Goal: Information Seeking & Learning: Find contact information

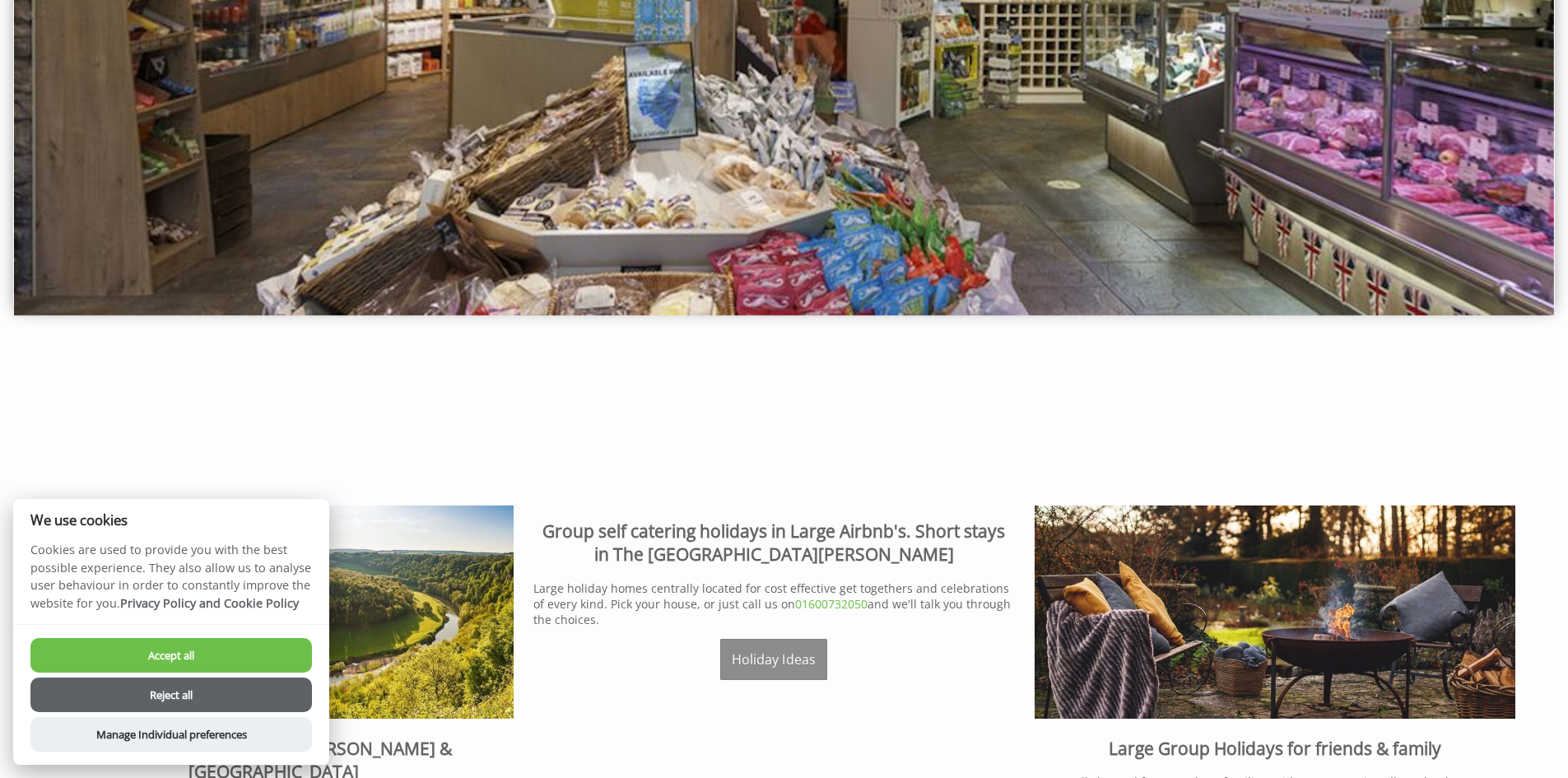
scroll to position [412, 0]
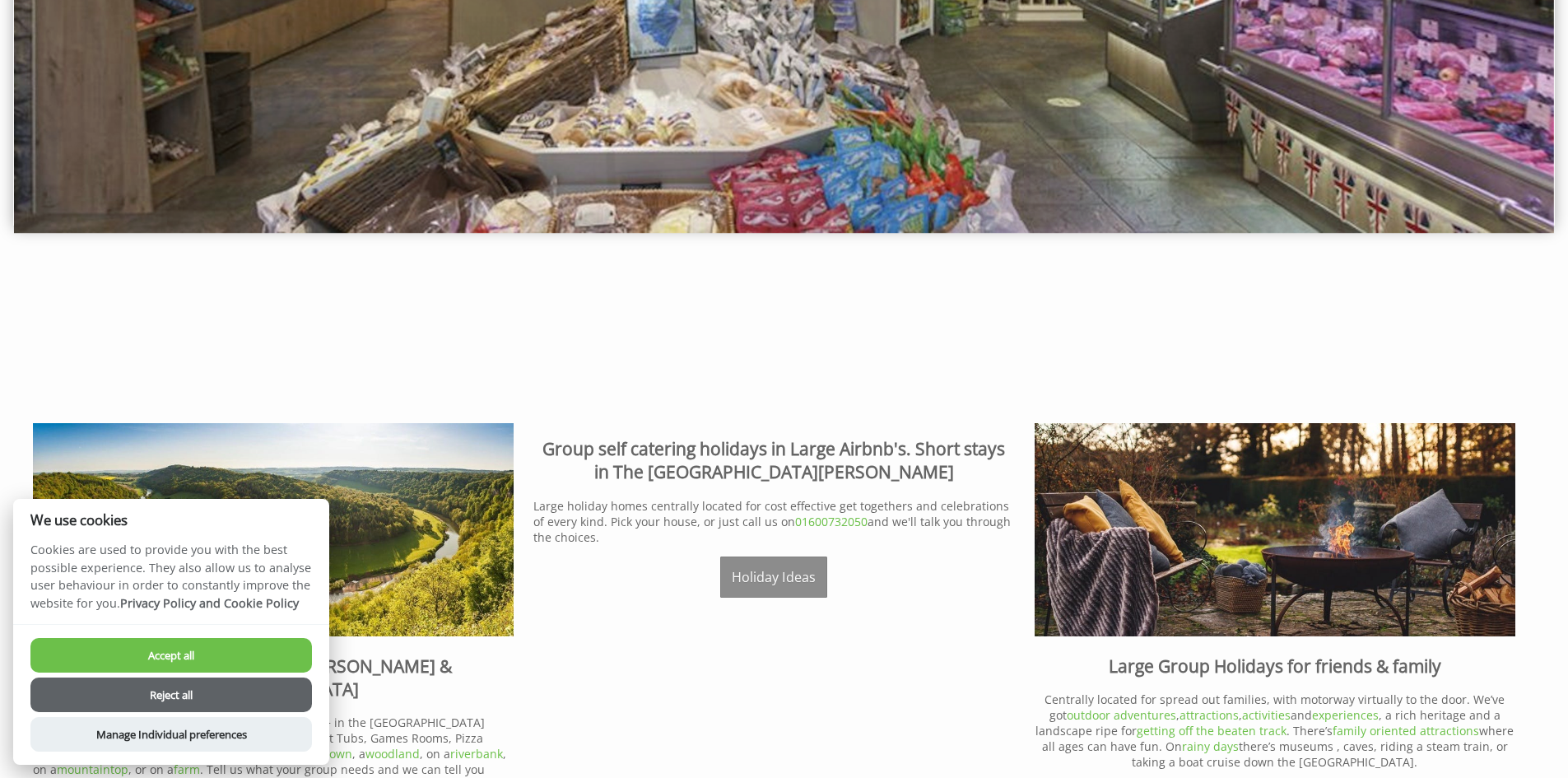
click at [249, 682] on button "Reject all" at bounding box center [171, 694] width 282 height 35
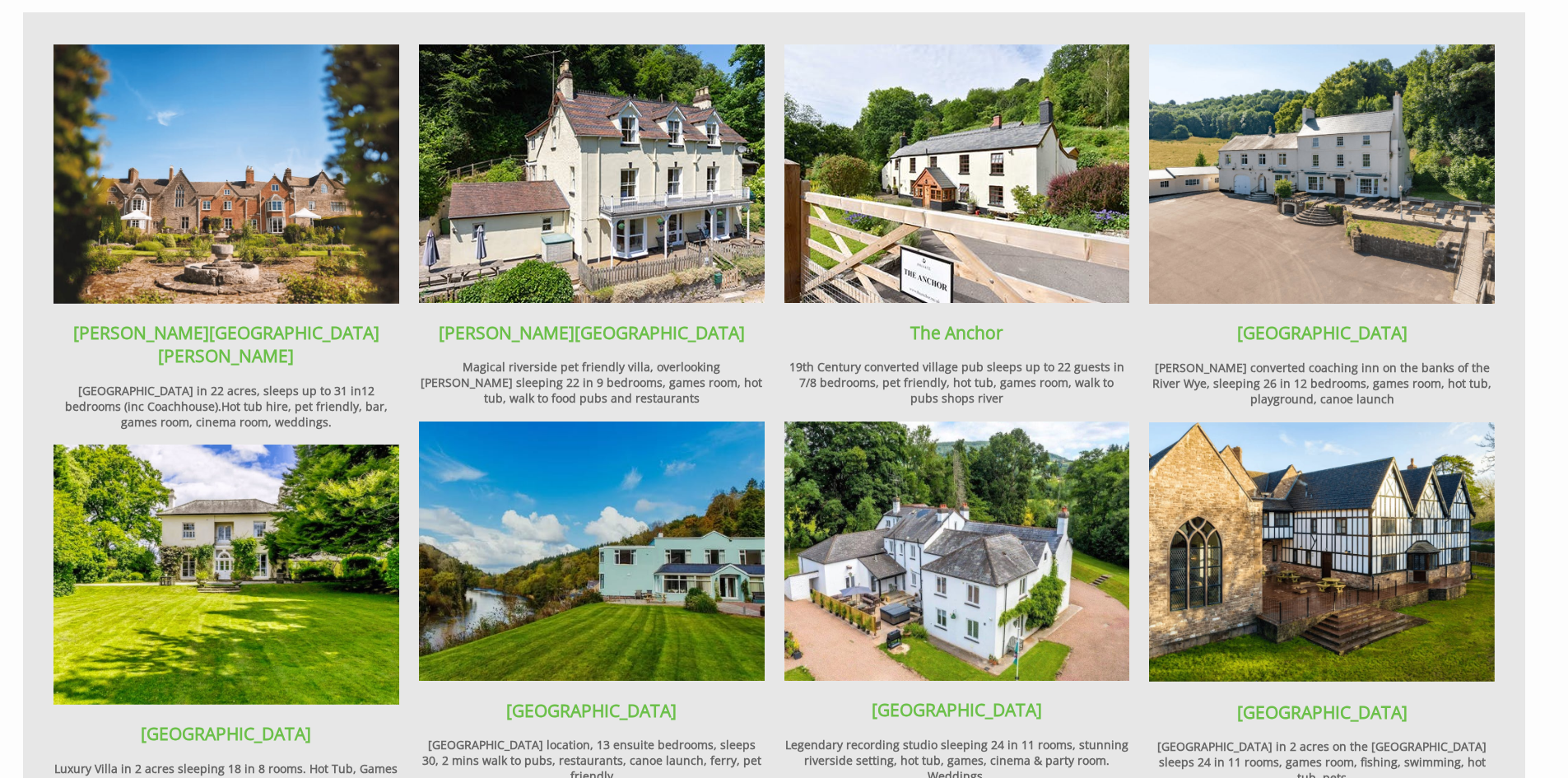
scroll to position [1317, 0]
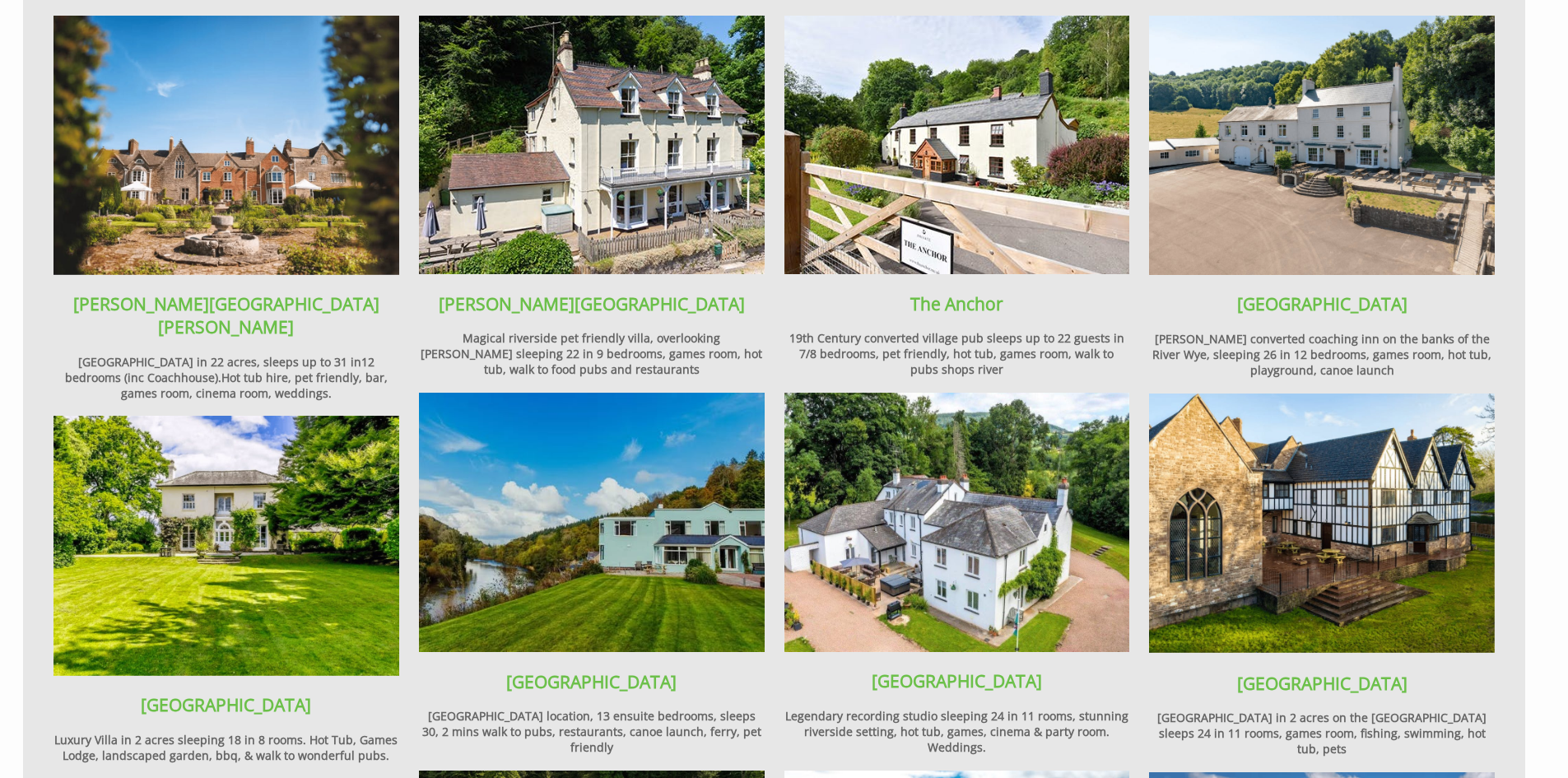
click at [1340, 550] on img at bounding box center [1322, 523] width 346 height 260
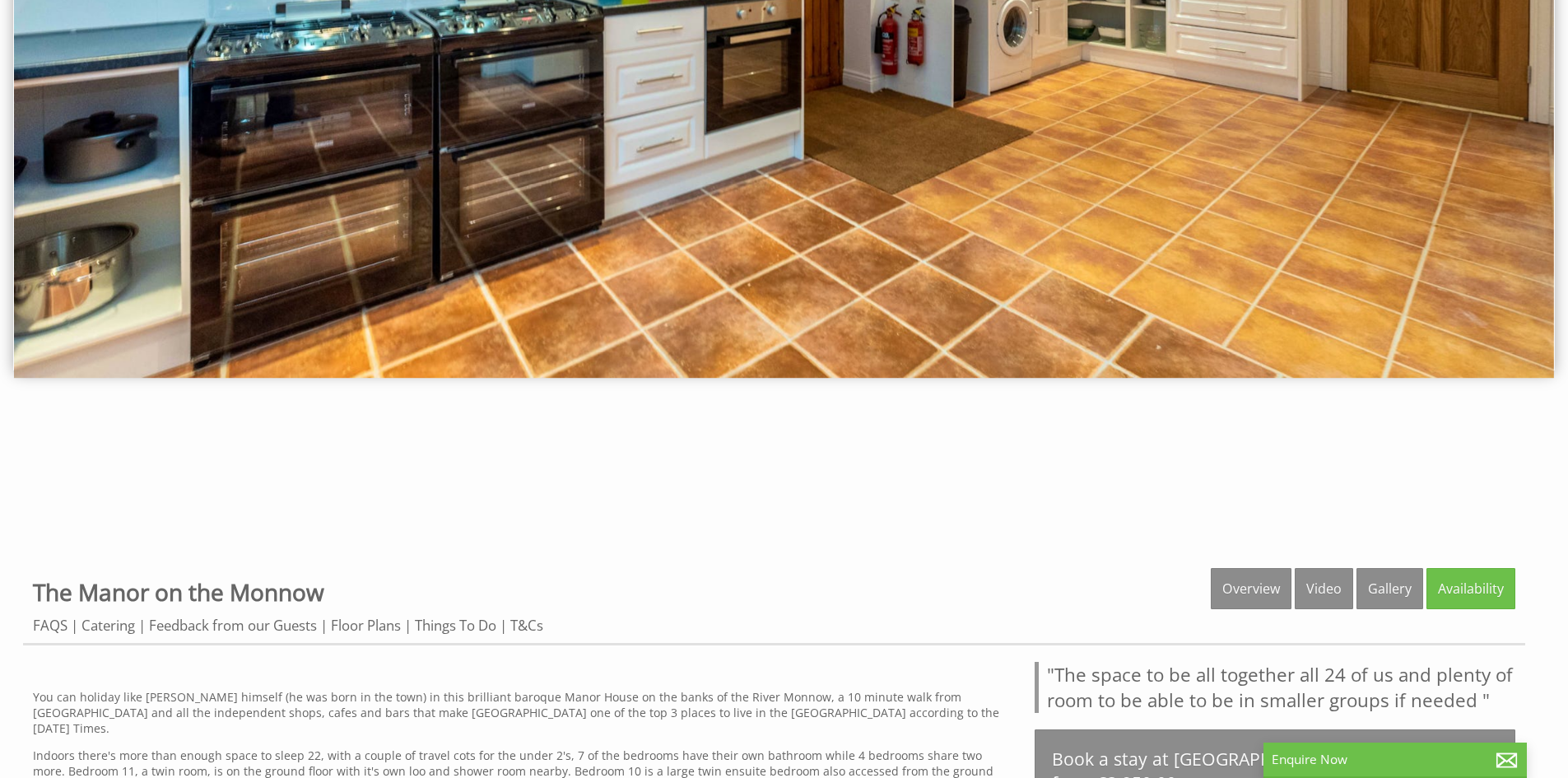
scroll to position [165, 0]
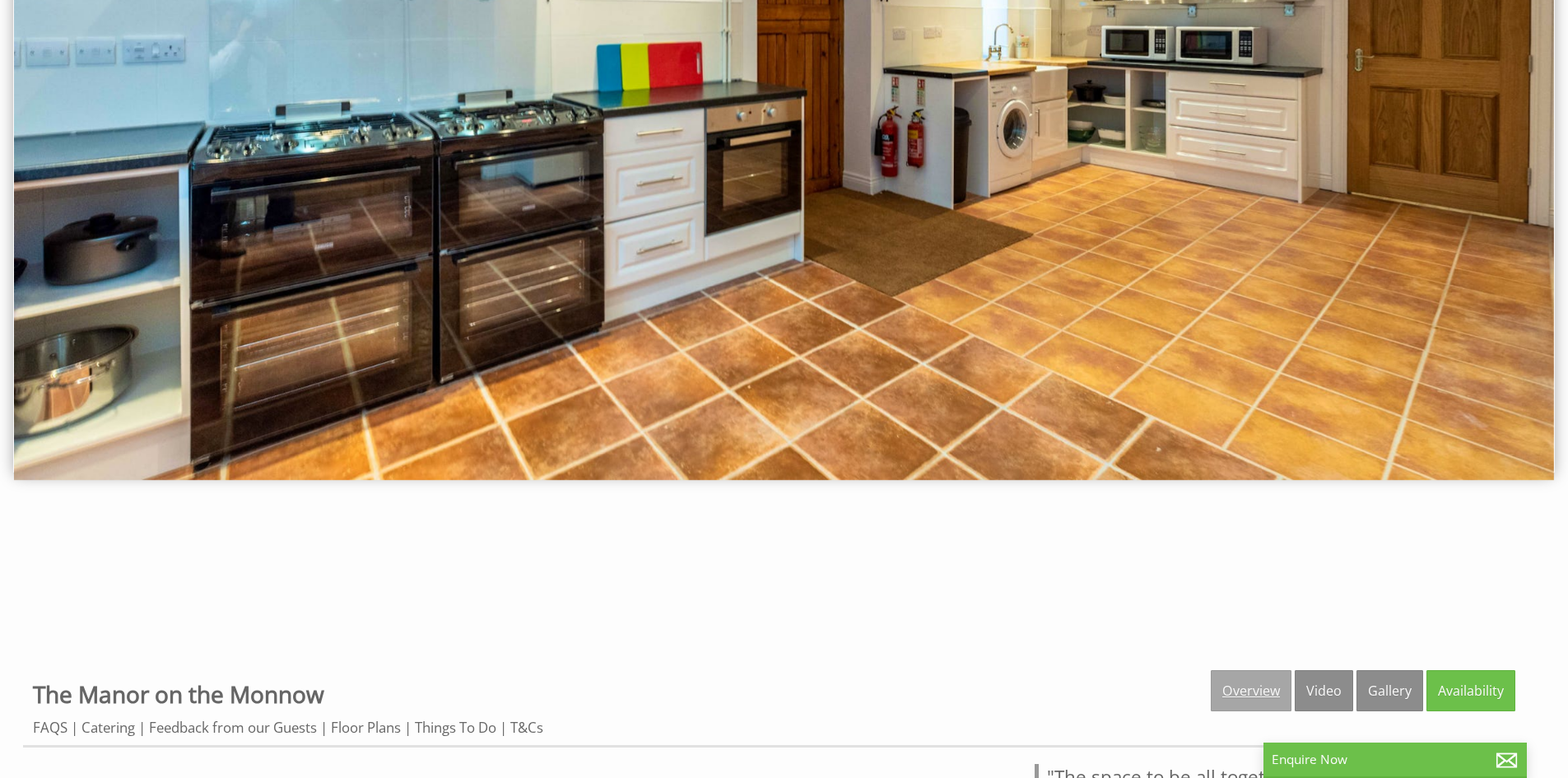
click at [1231, 680] on link "Overview" at bounding box center [1251, 690] width 80 height 41
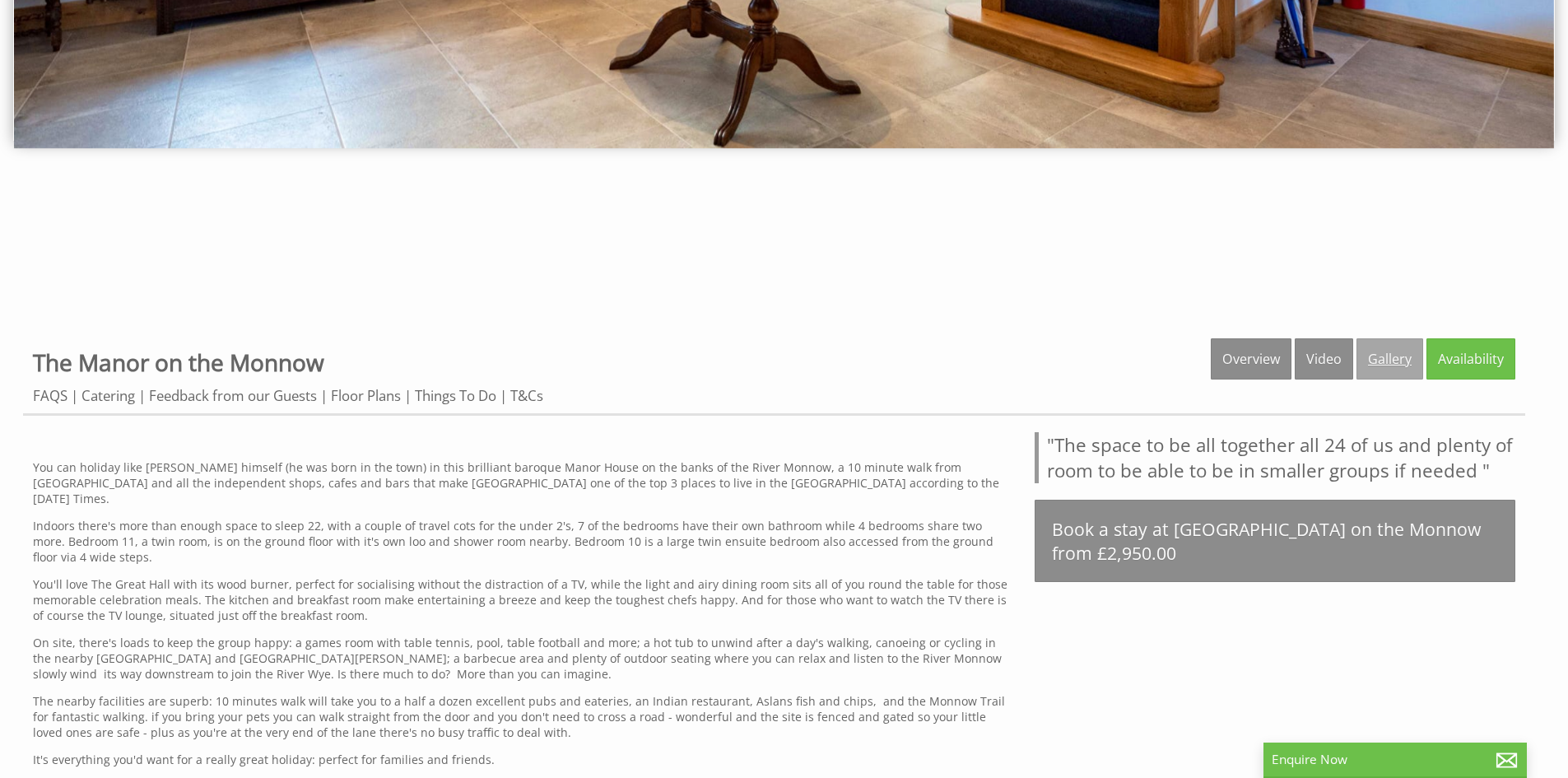
scroll to position [494, 0]
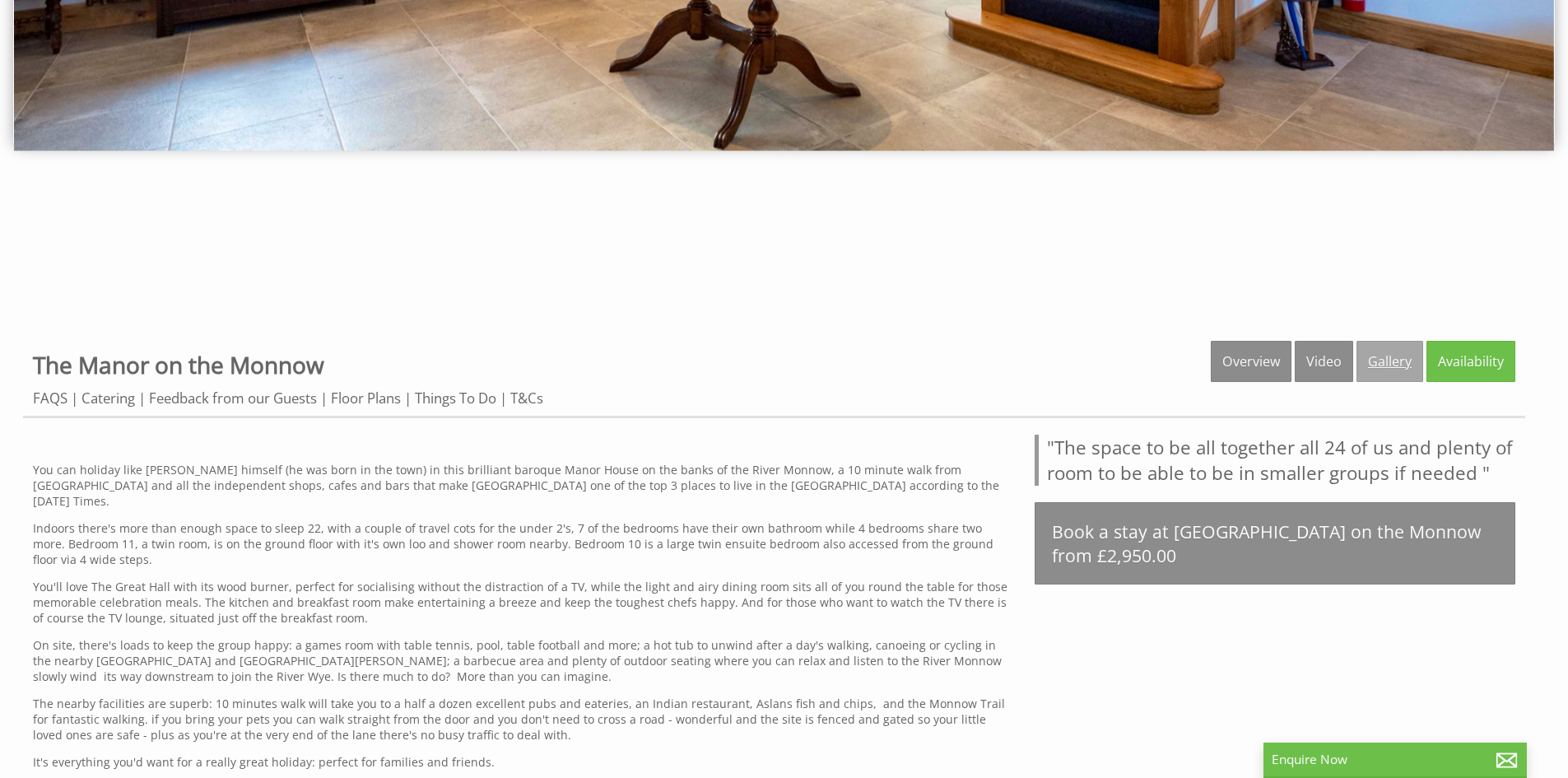
click at [1387, 368] on link "Gallery" at bounding box center [1390, 361] width 67 height 41
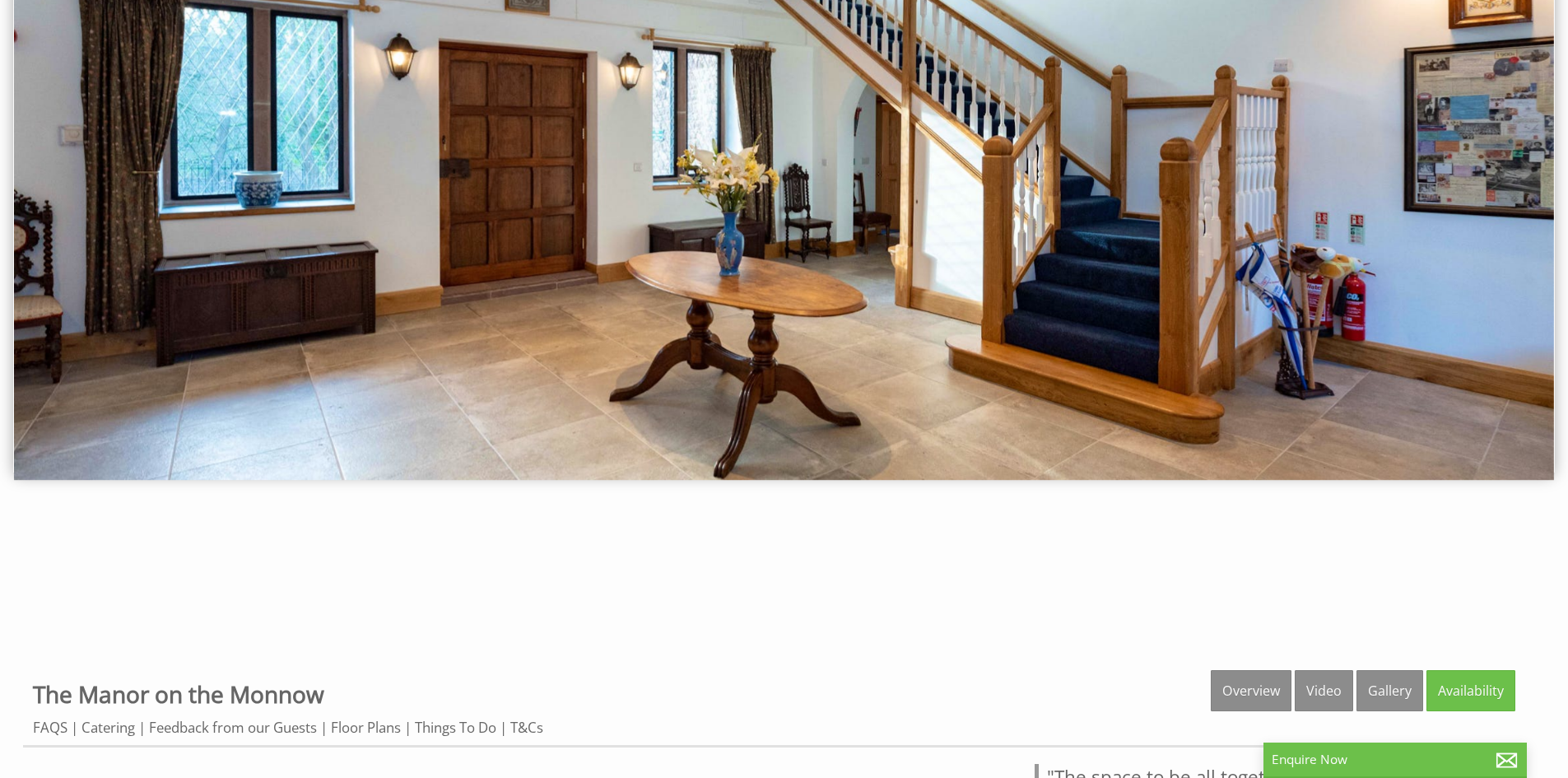
scroll to position [0, 0]
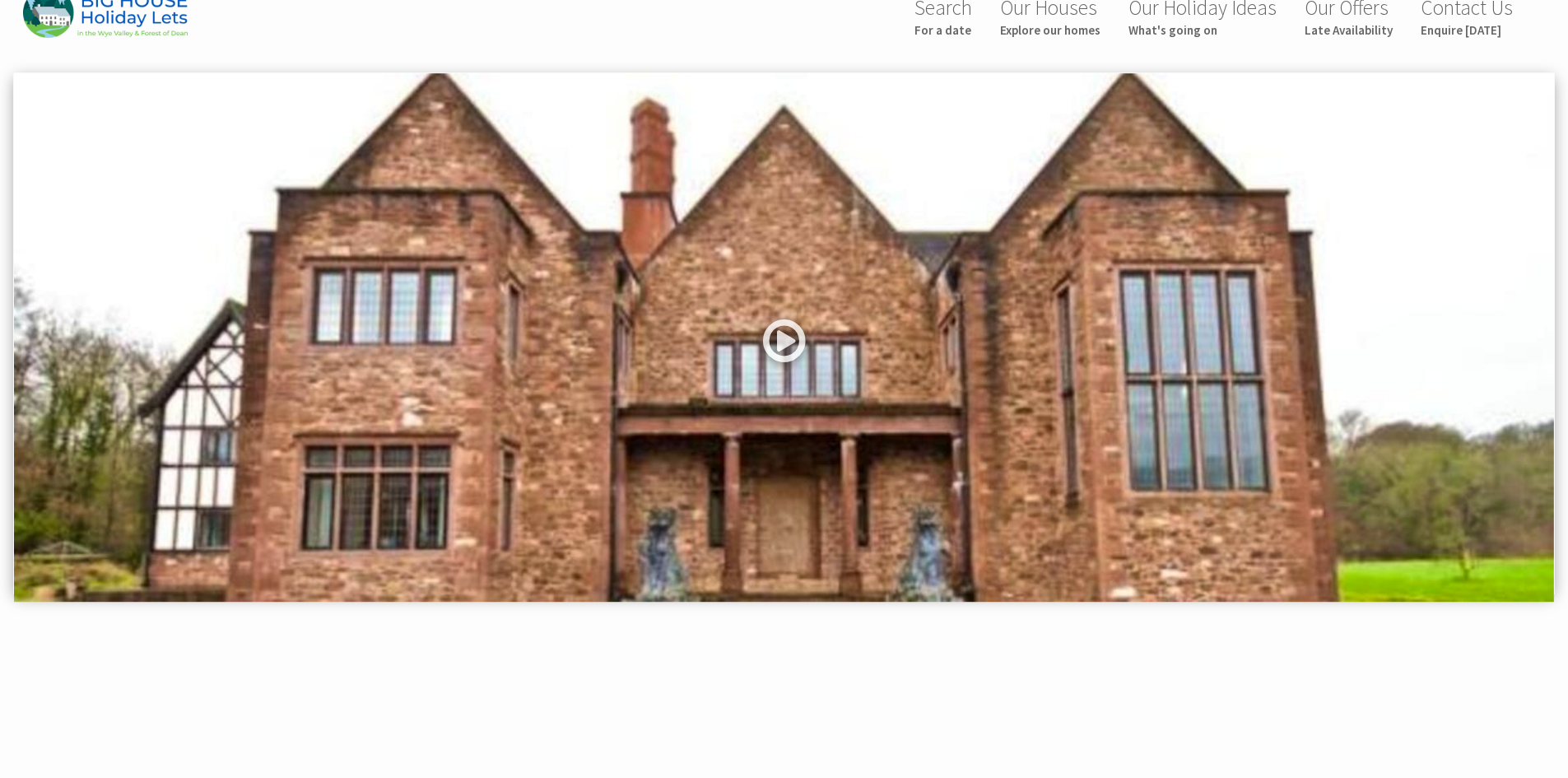
scroll to position [82, 0]
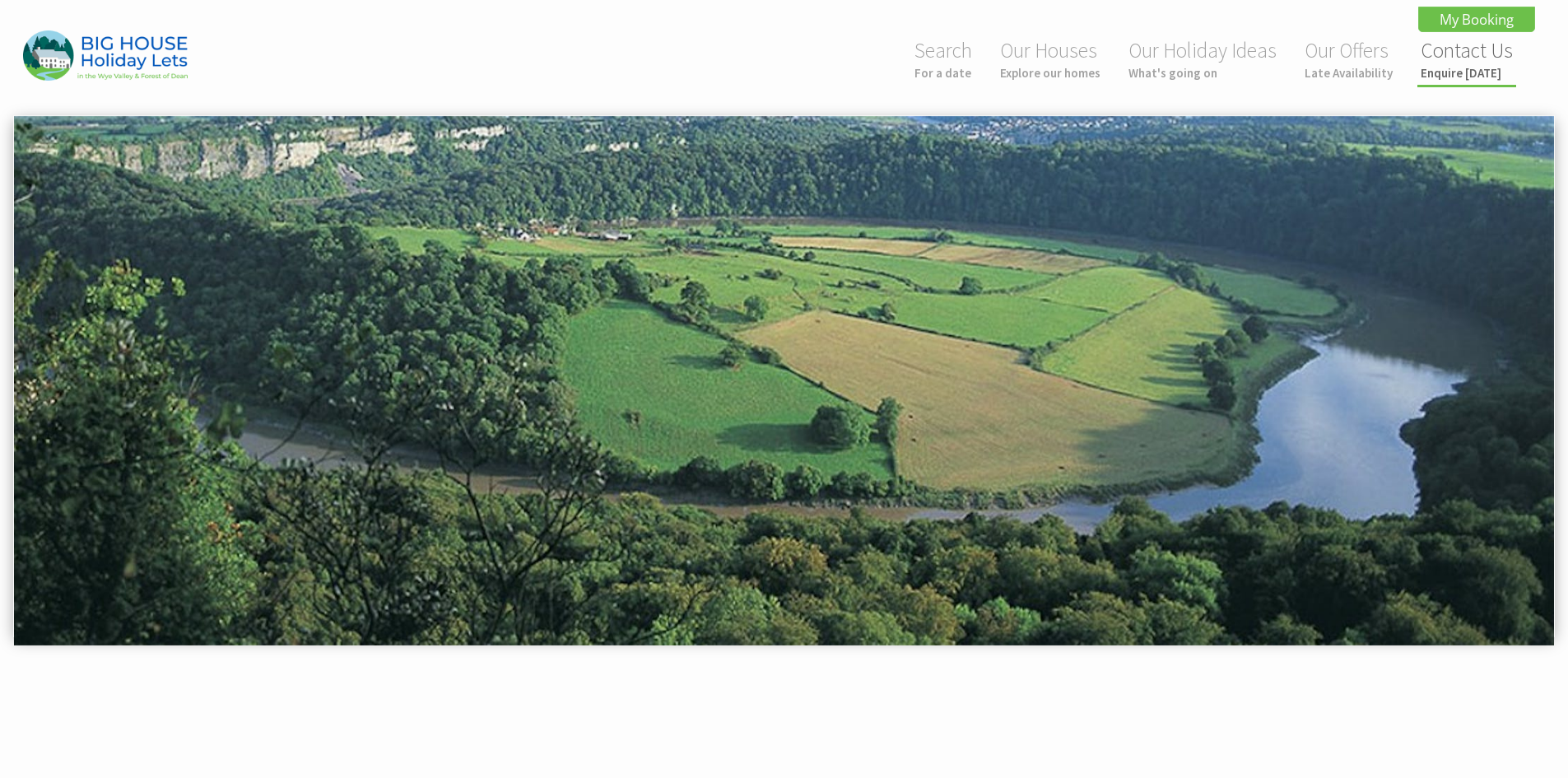
drag, startPoint x: 1447, startPoint y: 62, endPoint x: 1450, endPoint y: 83, distance: 21.2
click at [1447, 62] on link "Contact Us Enquire today" at bounding box center [1467, 59] width 92 height 44
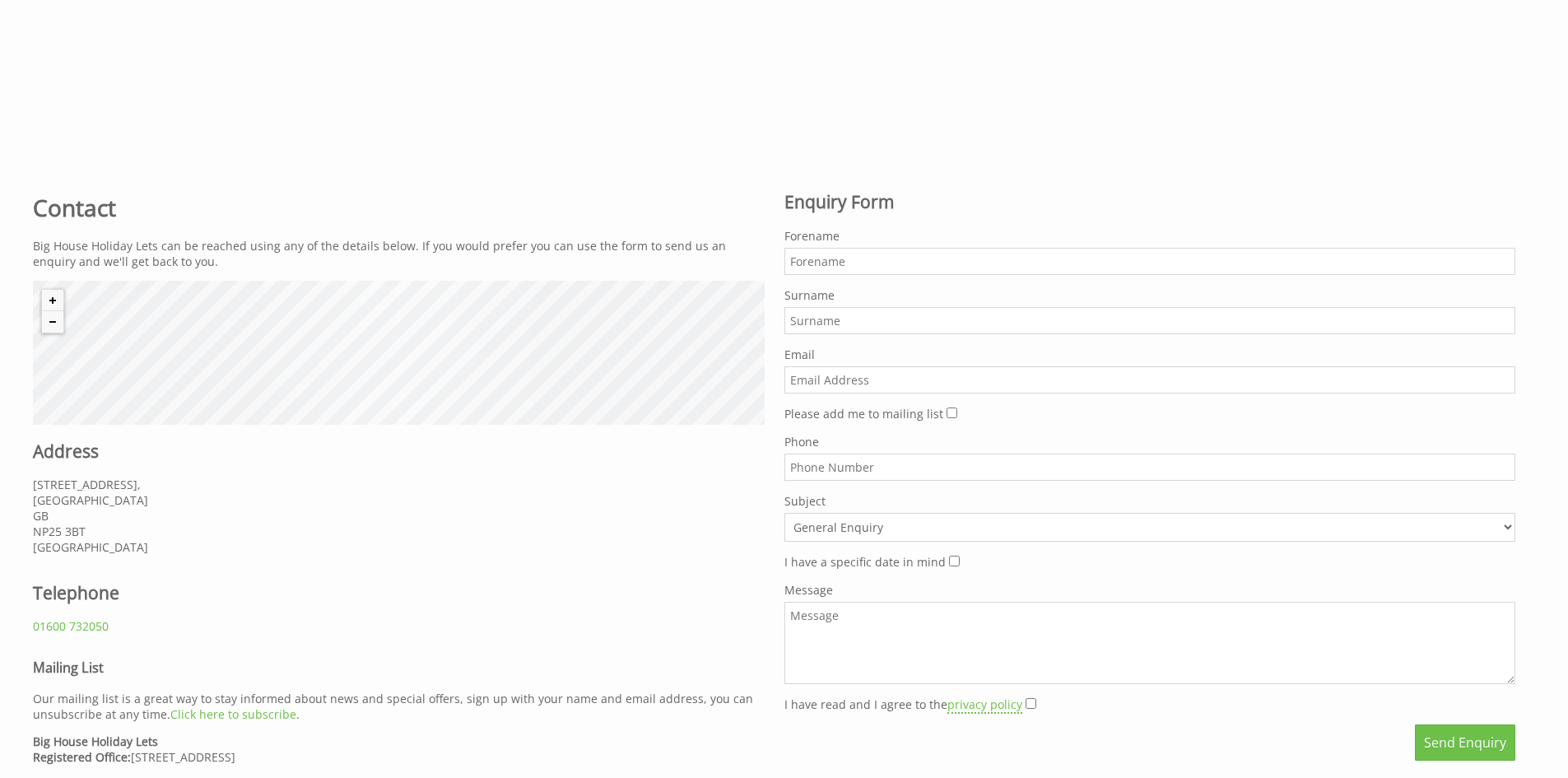
scroll to position [741, 0]
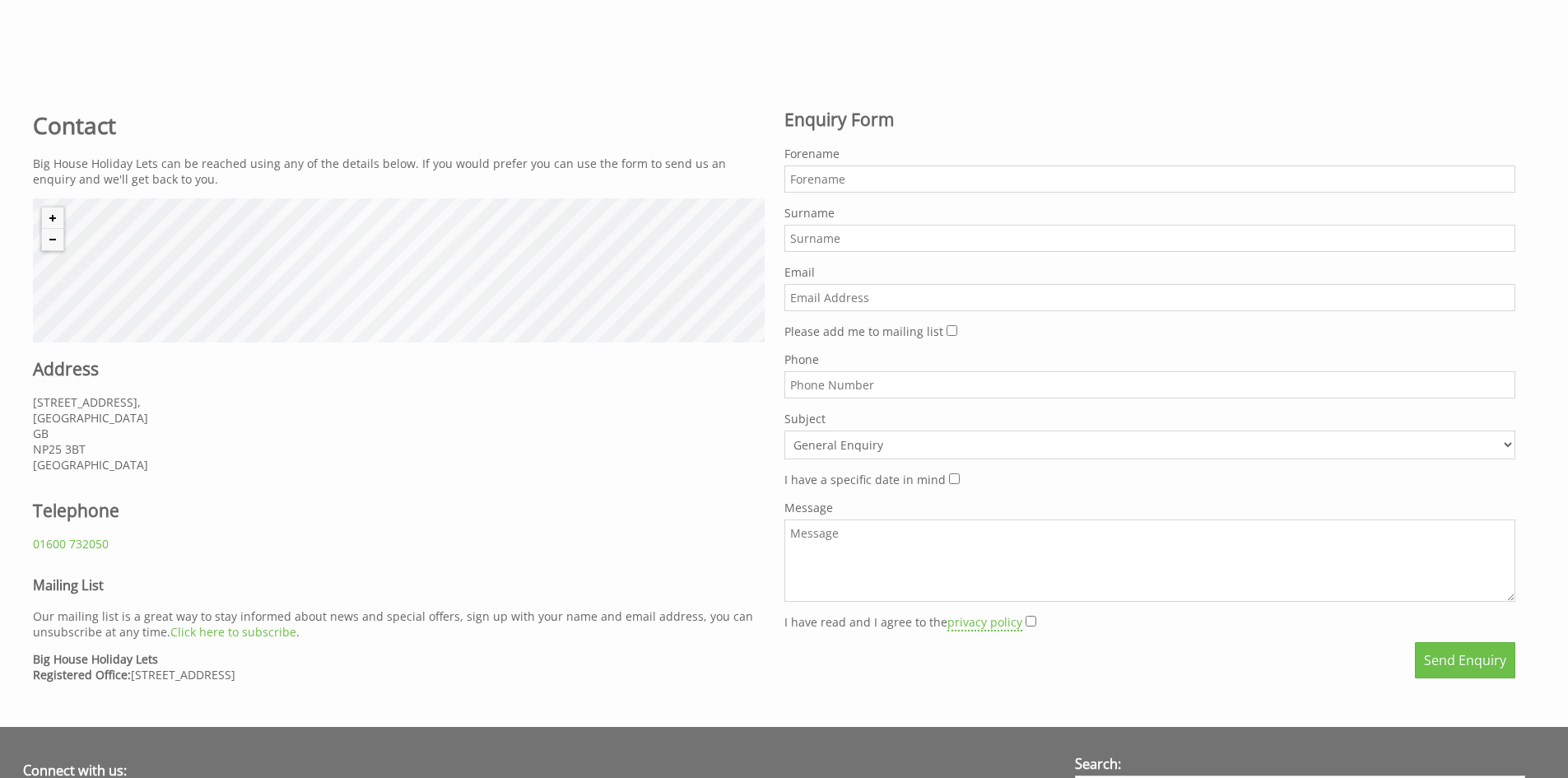
click at [69, 451] on p "[STREET_ADDRESS]" at bounding box center [398, 433] width 732 height 78
click at [69, 452] on p "[STREET_ADDRESS]" at bounding box center [398, 433] width 732 height 78
click at [69, 453] on p "[STREET_ADDRESS]" at bounding box center [398, 433] width 732 height 78
copy p "NP25 3BT"
